Goal: Information Seeking & Learning: Learn about a topic

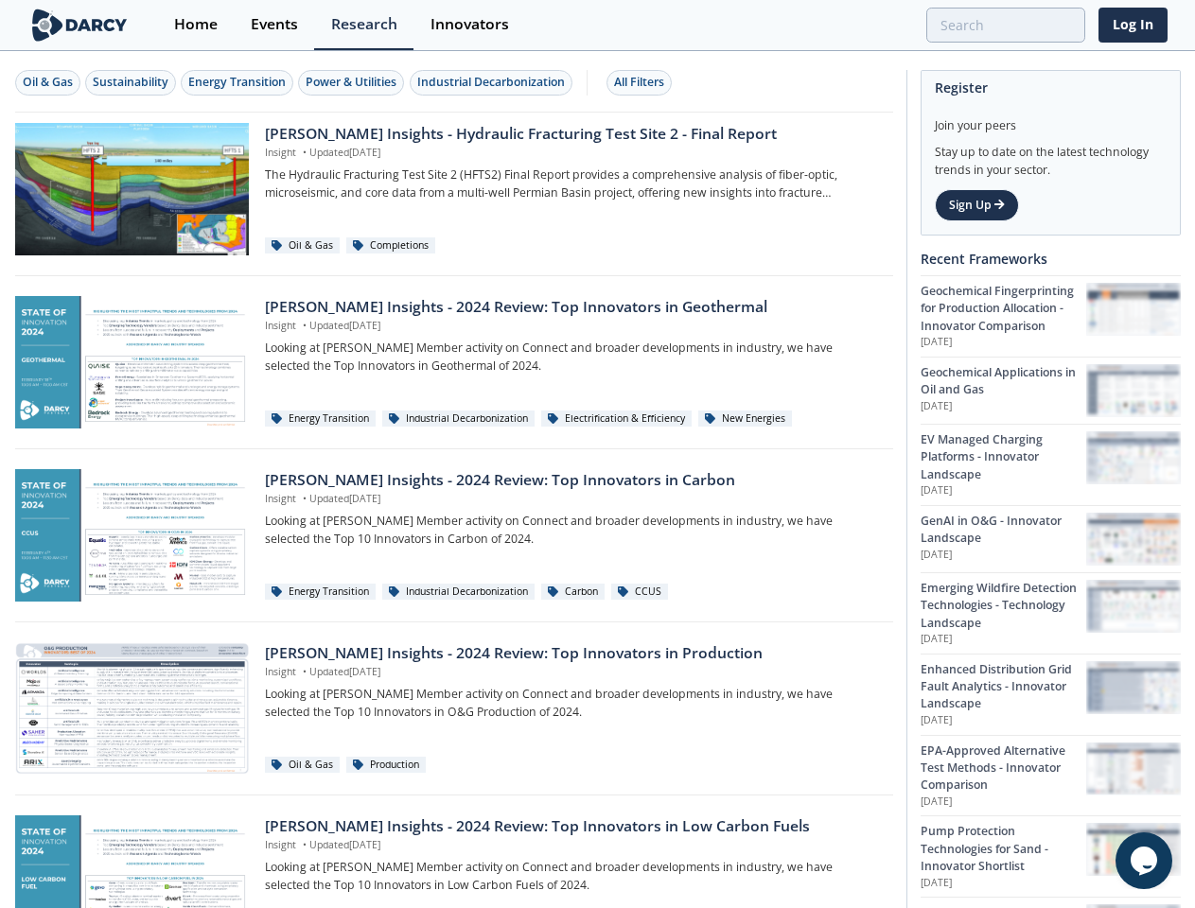
click at [48, 82] on div "Oil & Gas" at bounding box center [48, 82] width 50 height 17
click at [132, 82] on div "Sustainability" at bounding box center [131, 82] width 76 height 17
click at [238, 82] on div "Energy Transition" at bounding box center [236, 82] width 97 height 17
click at [354, 82] on div "Power & Utilities" at bounding box center [351, 82] width 91 height 17
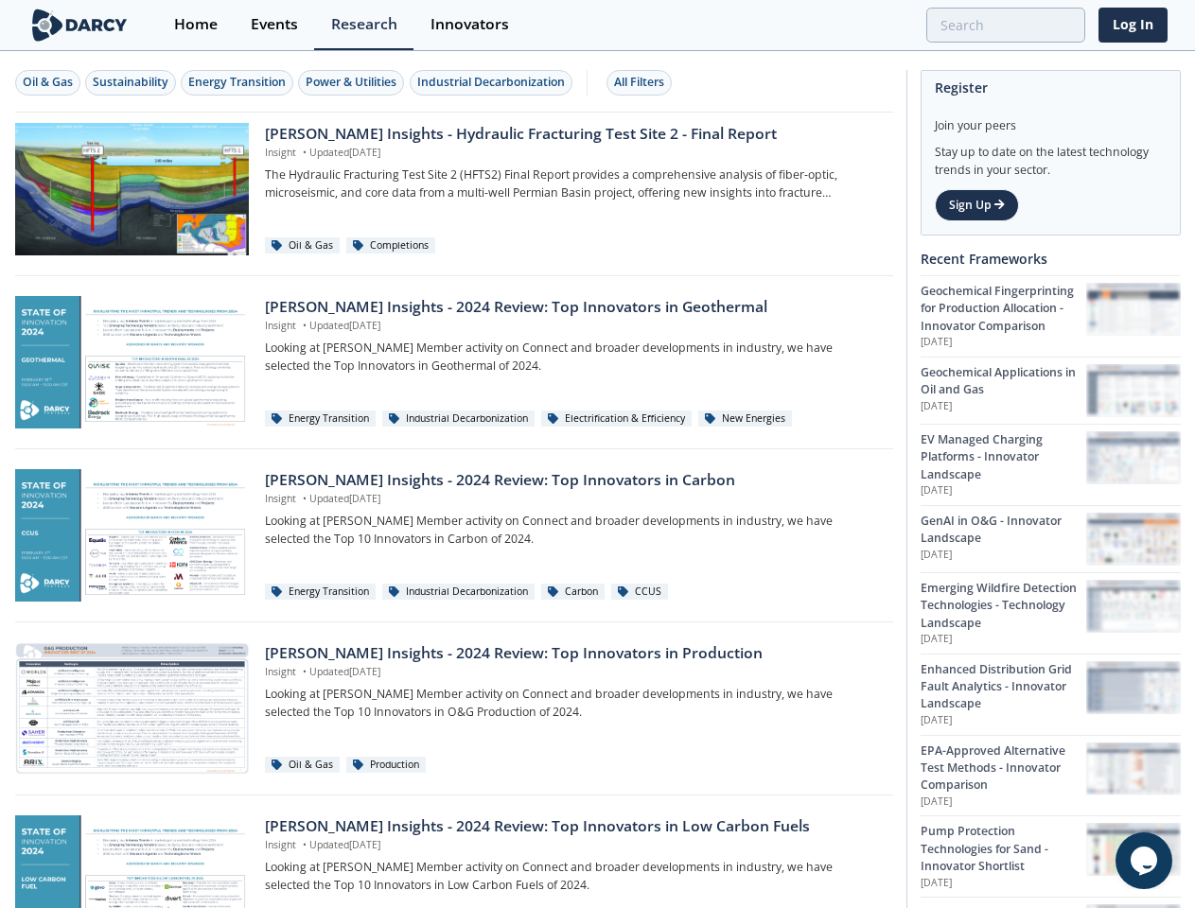
click at [494, 82] on div "Industrial Decarbonization" at bounding box center [491, 82] width 148 height 17
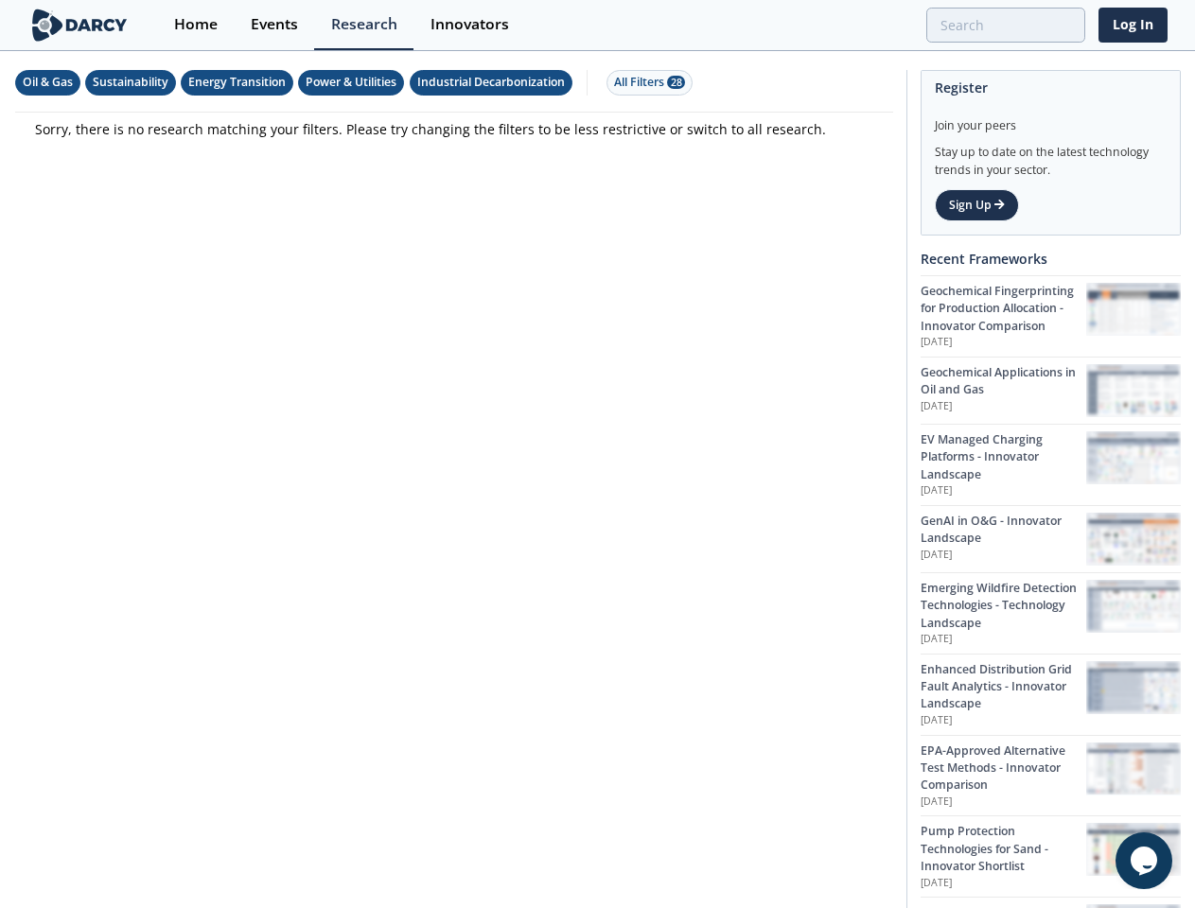
click at [644, 82] on div "All Filters 28" at bounding box center [649, 82] width 71 height 17
